Goal: Task Accomplishment & Management: Use online tool/utility

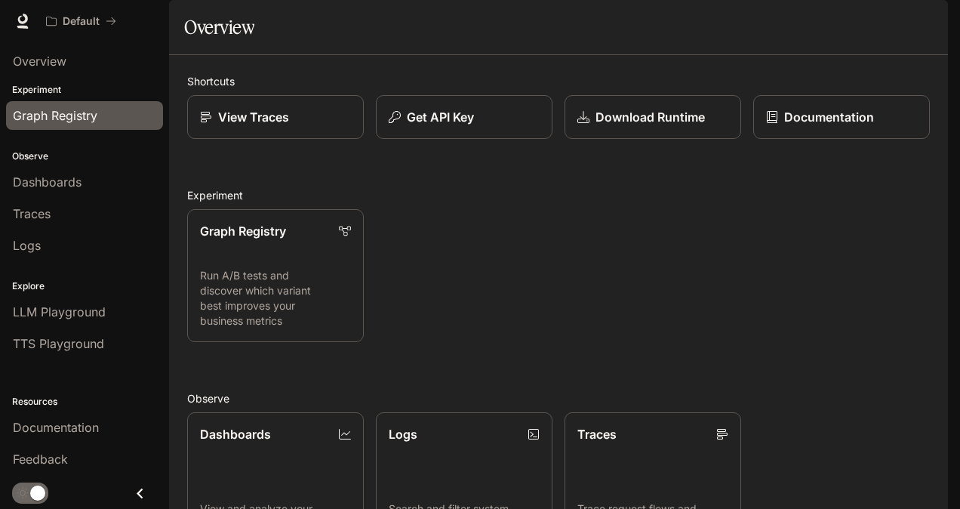
click at [69, 119] on span "Graph Registry" at bounding box center [55, 115] width 85 height 18
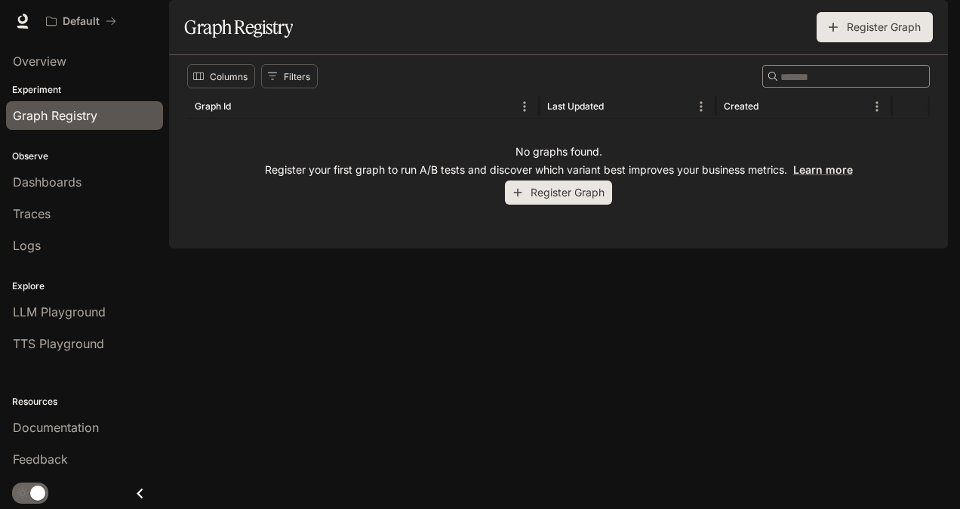
click at [525, 205] on button "Register Graph" at bounding box center [558, 192] width 107 height 25
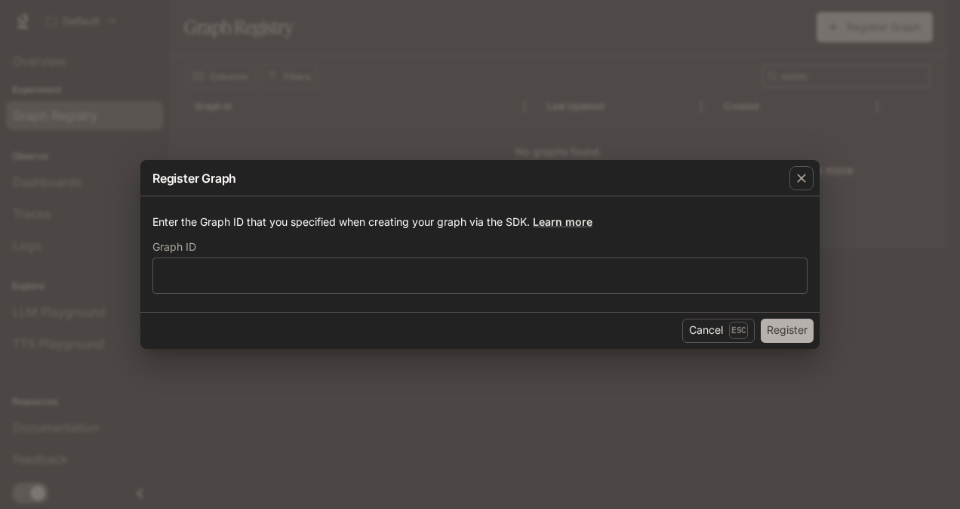
click at [769, 326] on button "Register" at bounding box center [787, 331] width 53 height 24
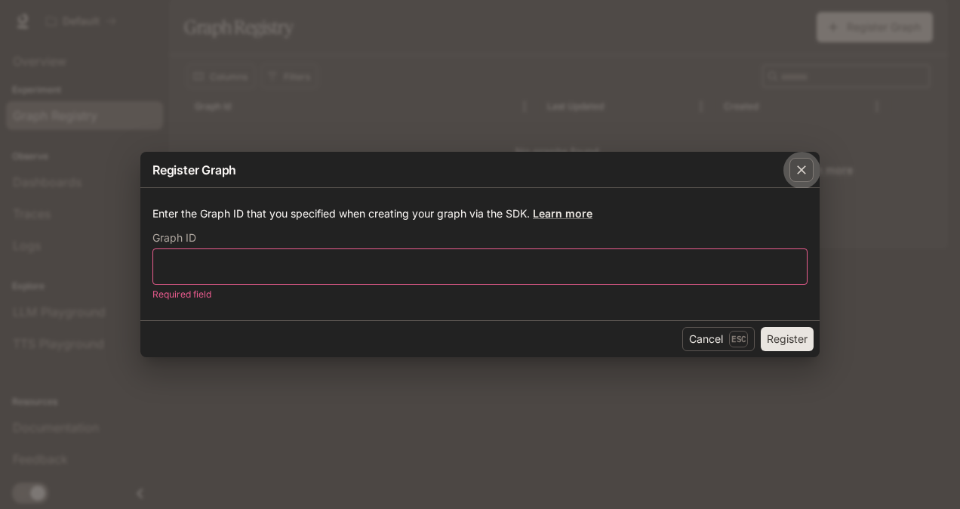
click at [796, 168] on icon "button" at bounding box center [801, 169] width 15 height 15
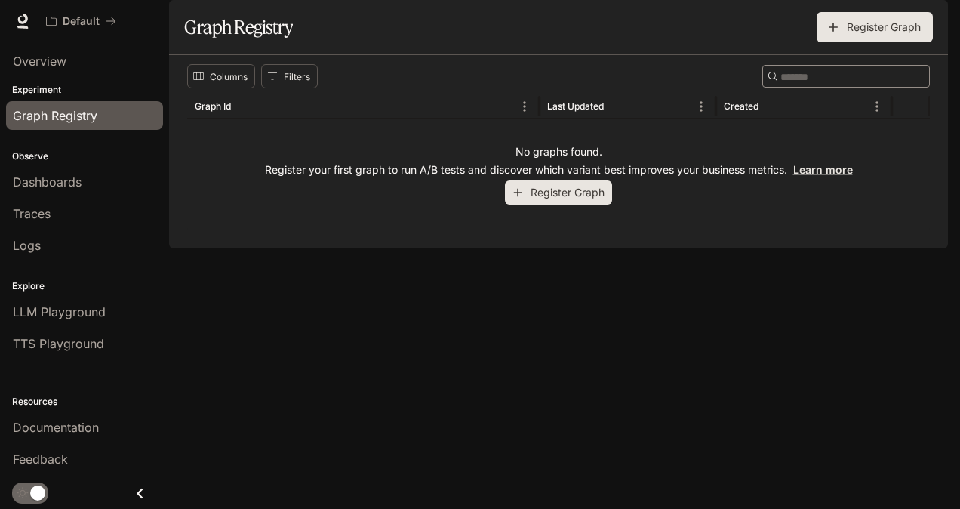
click at [69, 79] on div "Overview" at bounding box center [84, 61] width 169 height 38
click at [58, 92] on p "Experiment" at bounding box center [84, 90] width 169 height 14
click at [54, 180] on span "Dashboards" at bounding box center [47, 182] width 69 height 18
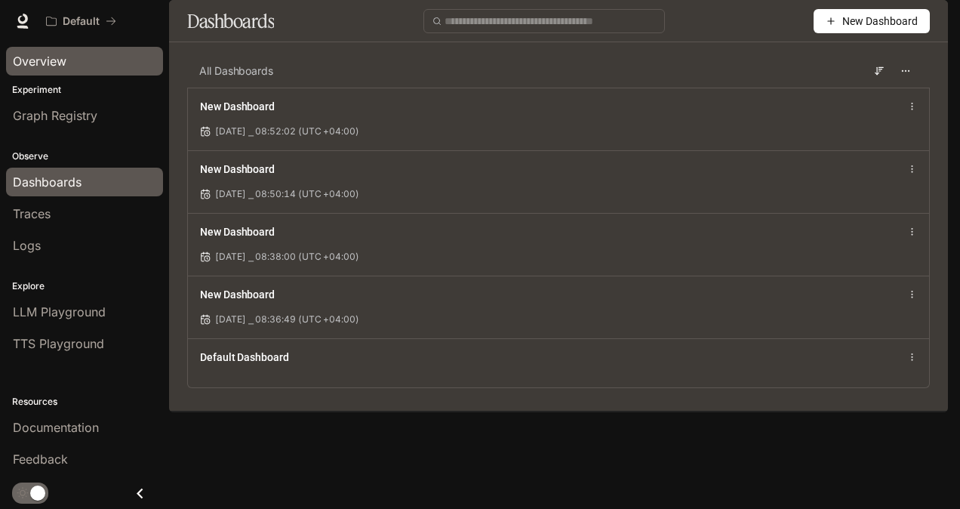
click at [72, 60] on div "Overview" at bounding box center [84, 61] width 143 height 18
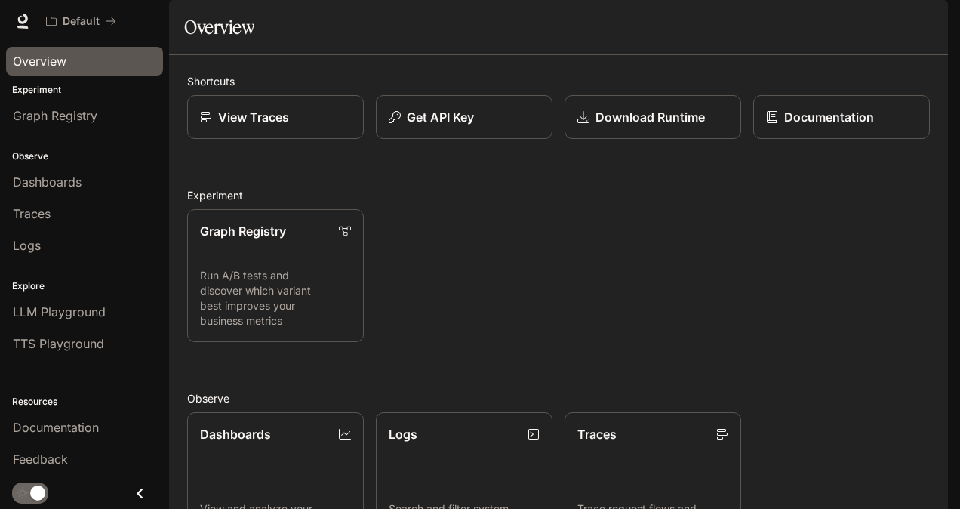
click at [29, 86] on p "Experiment" at bounding box center [84, 90] width 169 height 14
click at [23, 20] on icon at bounding box center [22, 21] width 15 height 15
click at [34, 242] on span "Logs" at bounding box center [27, 245] width 28 height 18
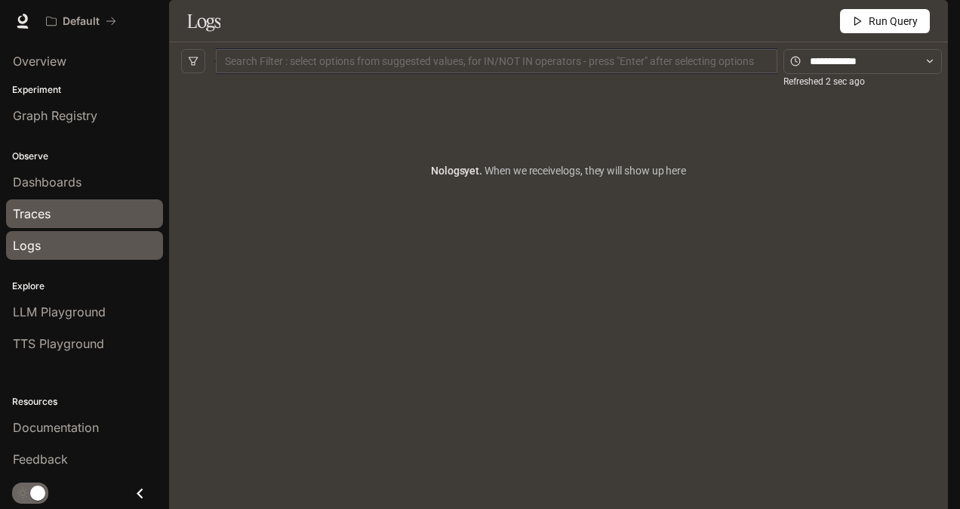
click at [95, 210] on div "Traces" at bounding box center [84, 214] width 143 height 18
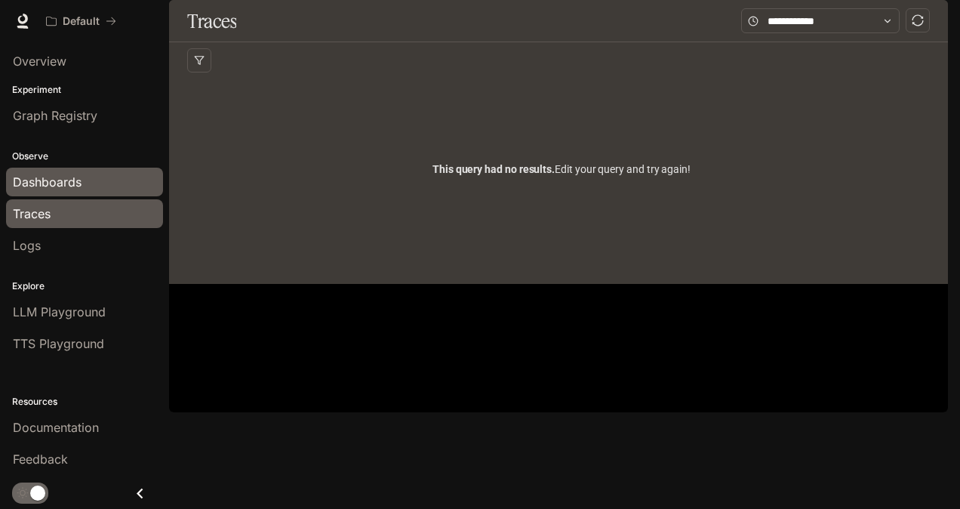
click at [83, 178] on div "Dashboards" at bounding box center [84, 182] width 143 height 18
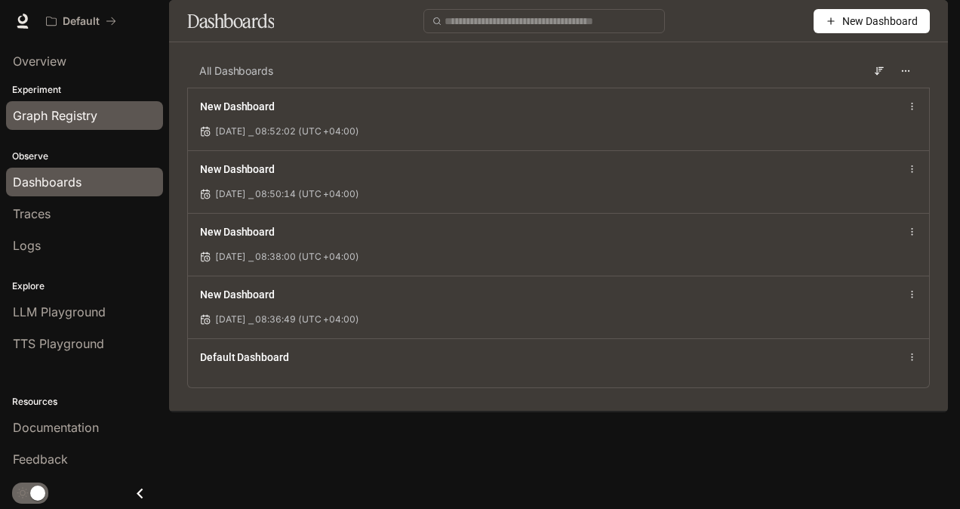
click at [91, 128] on link "Graph Registry" at bounding box center [84, 115] width 157 height 29
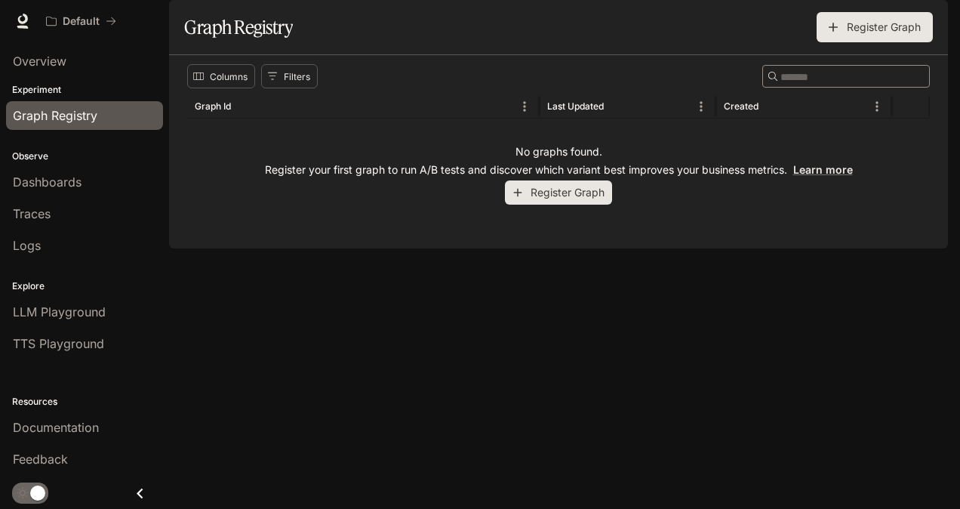
click at [84, 83] on p "Experiment" at bounding box center [84, 90] width 169 height 14
click at [89, 54] on div "Overview" at bounding box center [84, 61] width 143 height 18
